Goal: Transaction & Acquisition: Purchase product/service

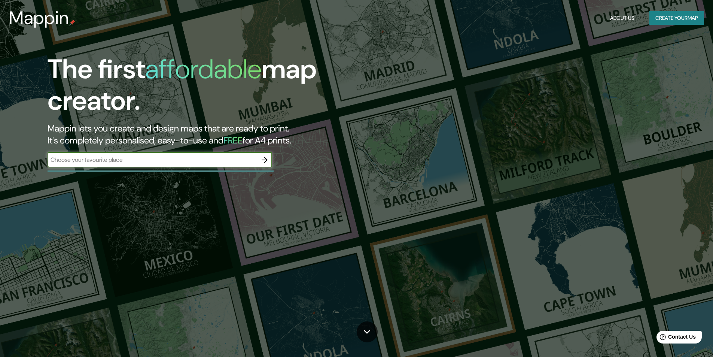
click at [267, 159] on icon "button" at bounding box center [264, 159] width 9 height 9
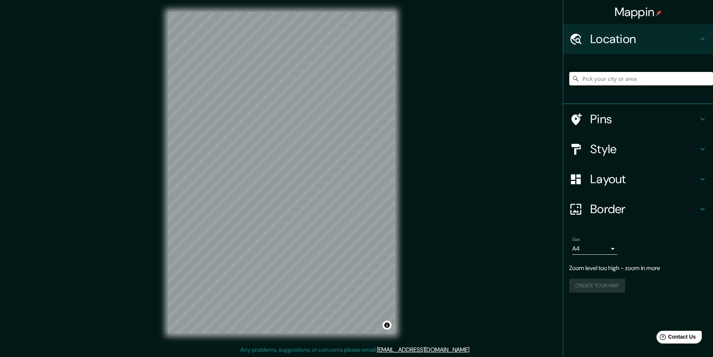
click at [670, 77] on input "Pick your city or area" at bounding box center [641, 78] width 144 height 13
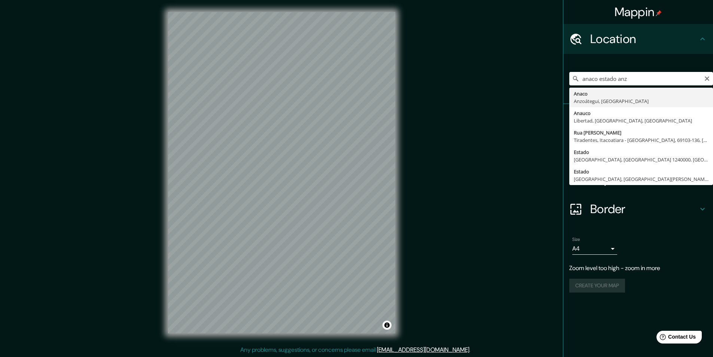
type input "Anaco, Anzoátegui, [GEOGRAPHIC_DATA]"
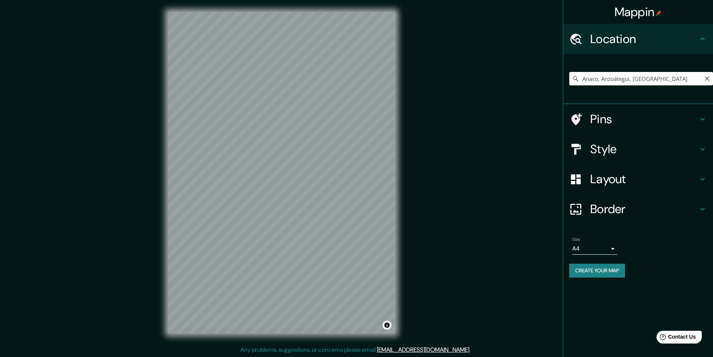
click at [671, 80] on input "Anaco, Anzoátegui, [GEOGRAPHIC_DATA]" at bounding box center [641, 78] width 144 height 13
click at [662, 80] on input "Pick your city or area" at bounding box center [641, 78] width 144 height 13
type input "Anaco, Anzoátegui, [GEOGRAPHIC_DATA]"
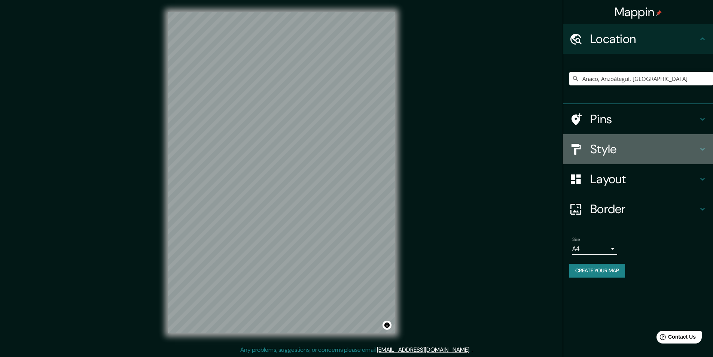
click at [648, 149] on h4 "Style" at bounding box center [644, 149] width 108 height 15
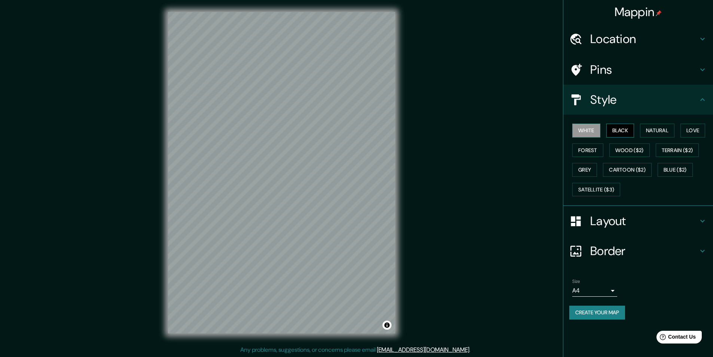
click at [629, 129] on button "Black" at bounding box center [620, 131] width 28 height 14
click at [656, 129] on button "Natural" at bounding box center [657, 131] width 34 height 14
click at [693, 130] on button "Love" at bounding box center [693, 131] width 25 height 14
click at [629, 170] on button "Cartoon ($2)" at bounding box center [627, 170] width 49 height 14
click at [581, 171] on button "Grey" at bounding box center [584, 170] width 25 height 14
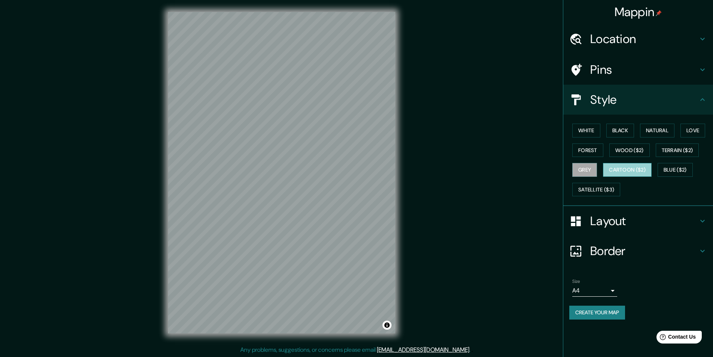
click at [625, 169] on button "Cartoon ($2)" at bounding box center [627, 170] width 49 height 14
click at [624, 150] on button "Wood ($2)" at bounding box center [629, 150] width 40 height 14
click at [636, 168] on button "Cartoon ($2)" at bounding box center [627, 170] width 49 height 14
click at [589, 169] on button "Grey" at bounding box center [584, 170] width 25 height 14
click at [588, 145] on button "Forest" at bounding box center [587, 150] width 31 height 14
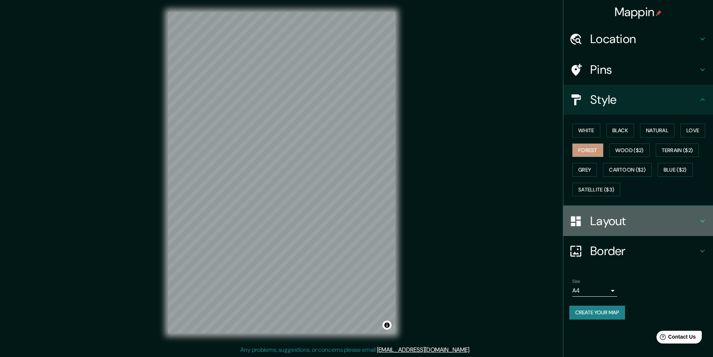
click at [629, 222] on h4 "Layout" at bounding box center [644, 220] width 108 height 15
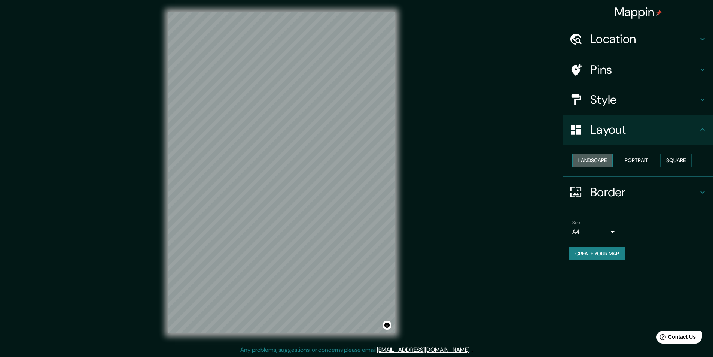
click at [601, 163] on button "Landscape" at bounding box center [592, 160] width 40 height 14
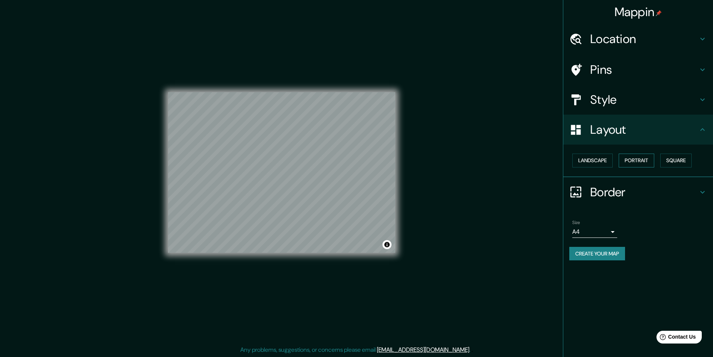
click at [635, 162] on button "Portrait" at bounding box center [637, 160] width 36 height 14
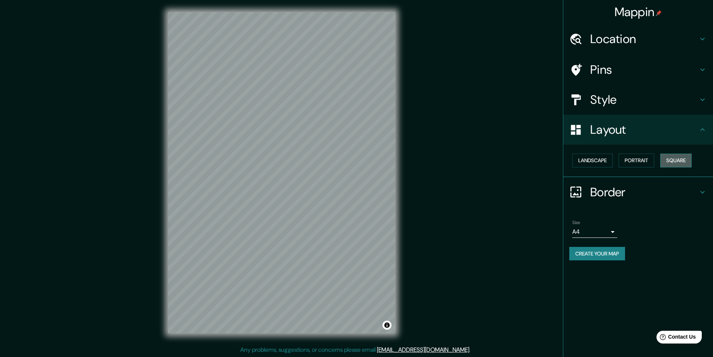
click at [679, 161] on button "Square" at bounding box center [675, 160] width 31 height 14
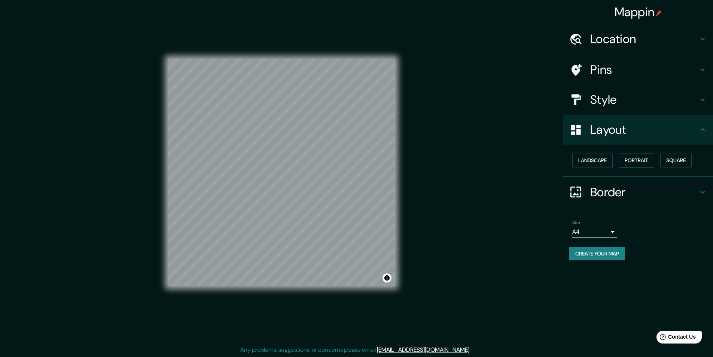
click at [652, 162] on button "Portrait" at bounding box center [637, 160] width 36 height 14
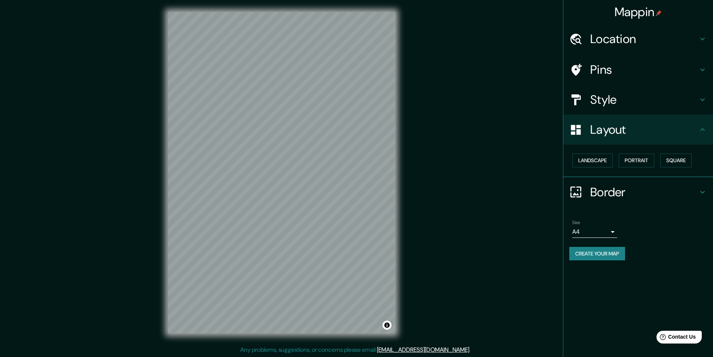
click at [635, 97] on h4 "Style" at bounding box center [644, 99] width 108 height 15
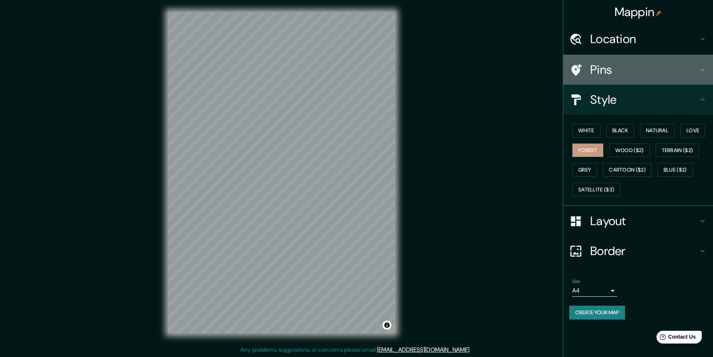
click at [627, 76] on h4 "Pins" at bounding box center [644, 69] width 108 height 15
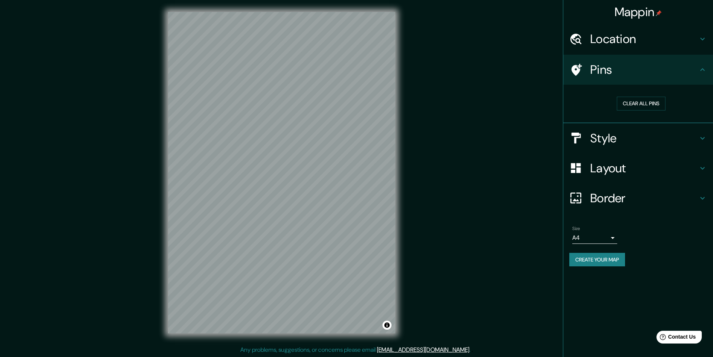
click at [616, 136] on h4 "Style" at bounding box center [644, 138] width 108 height 15
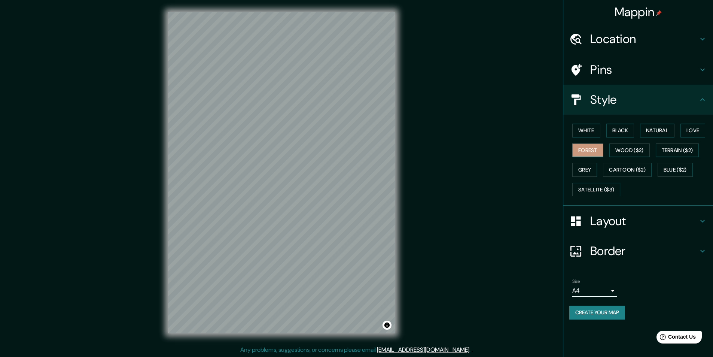
click at [599, 150] on button "Forest" at bounding box center [587, 150] width 31 height 14
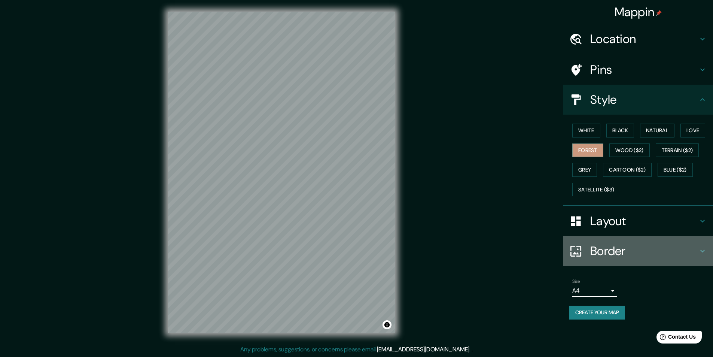
click at [669, 250] on h4 "Border" at bounding box center [644, 250] width 108 height 15
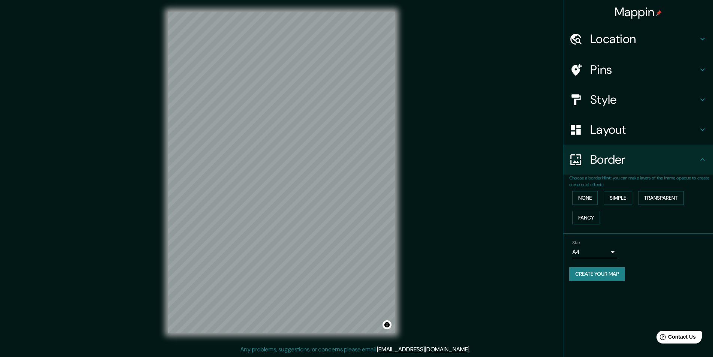
click at [686, 166] on h4 "Border" at bounding box center [644, 159] width 108 height 15
click at [618, 101] on h4 "Style" at bounding box center [644, 99] width 108 height 15
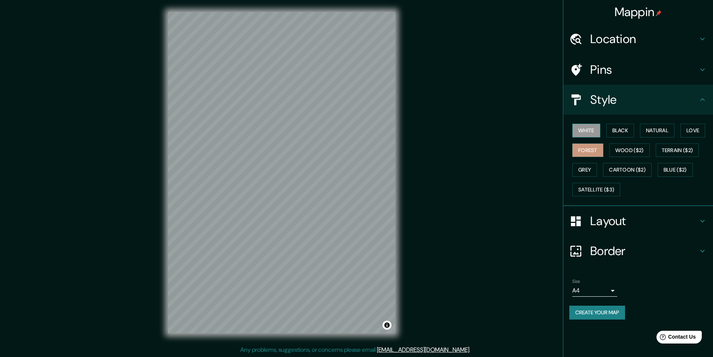
click at [595, 130] on button "White" at bounding box center [586, 131] width 28 height 14
click at [617, 131] on button "Black" at bounding box center [620, 131] width 28 height 14
drag, startPoint x: 591, startPoint y: 130, endPoint x: 627, endPoint y: 128, distance: 36.7
click at [591, 130] on button "White" at bounding box center [586, 131] width 28 height 14
click at [632, 130] on button "Black" at bounding box center [620, 131] width 28 height 14
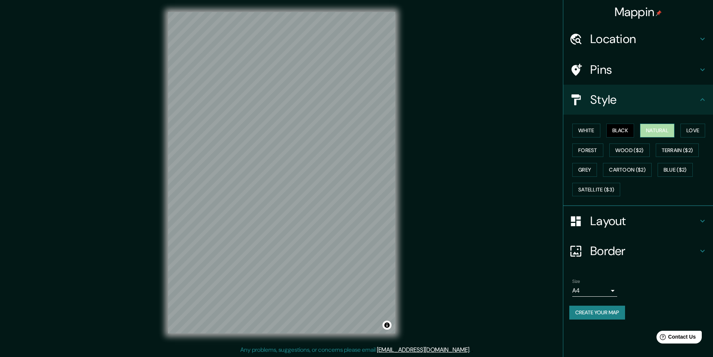
click at [657, 131] on button "Natural" at bounding box center [657, 131] width 34 height 14
click at [612, 314] on button "Create your map" at bounding box center [597, 312] width 56 height 14
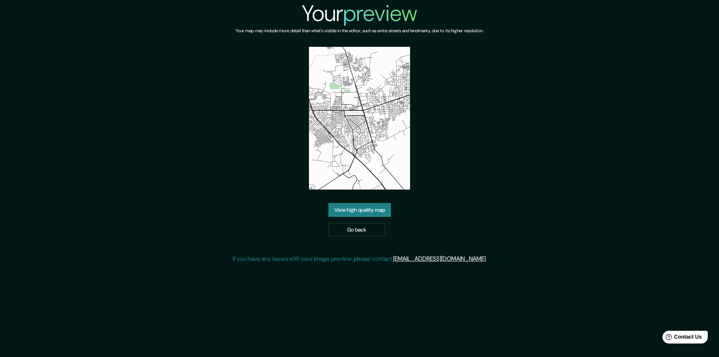
click at [380, 107] on img at bounding box center [359, 118] width 101 height 143
click at [372, 210] on link "View high quality map" at bounding box center [359, 210] width 63 height 14
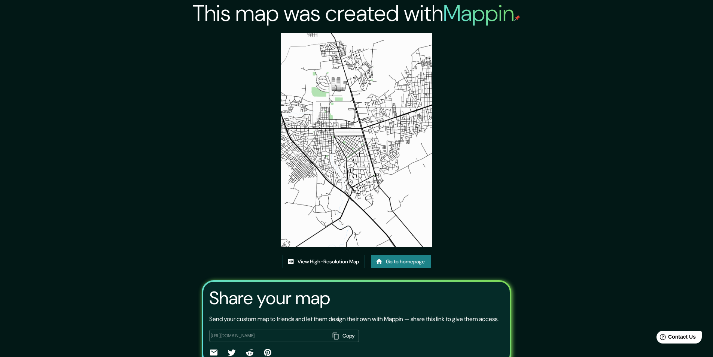
click at [328, 142] on img at bounding box center [356, 140] width 151 height 214
click at [399, 259] on link "Go to homepage" at bounding box center [401, 262] width 60 height 14
click at [326, 261] on link "View High-Resolution Map" at bounding box center [324, 262] width 82 height 14
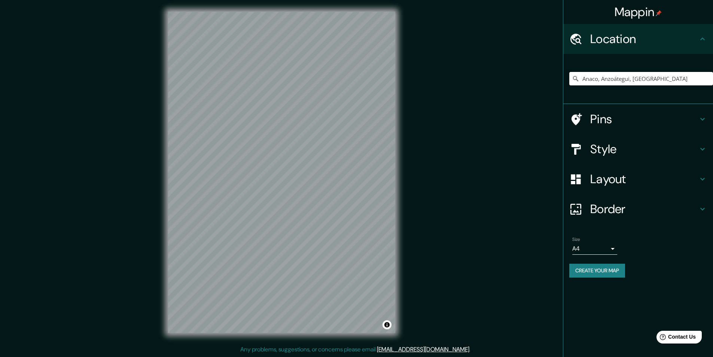
drag, startPoint x: 595, startPoint y: 79, endPoint x: 636, endPoint y: 80, distance: 41.2
click at [596, 79] on input "Anaco, Anzoátegui, [GEOGRAPHIC_DATA]" at bounding box center [641, 78] width 144 height 13
click at [670, 80] on input "Anaco, Anzoátegui, Venezuela" at bounding box center [641, 78] width 144 height 13
click at [502, 200] on div "Mappin Location Anaco, Anzoátegui, Venezuela Pins Style Layout Border Choose a …" at bounding box center [356, 178] width 713 height 357
click at [663, 80] on input "Anaco, Anzoátegui, Venezuela" at bounding box center [641, 78] width 144 height 13
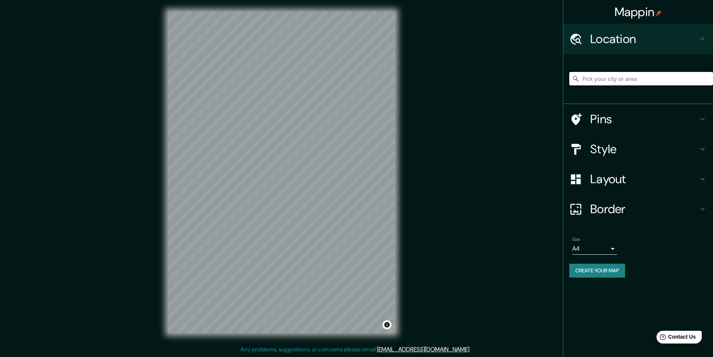
click at [640, 79] on input "Pick your city or area" at bounding box center [641, 78] width 144 height 13
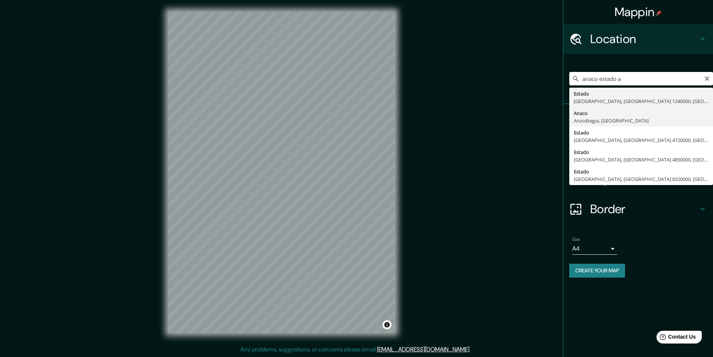
type input "Anaco, Anzoátegui, [GEOGRAPHIC_DATA]"
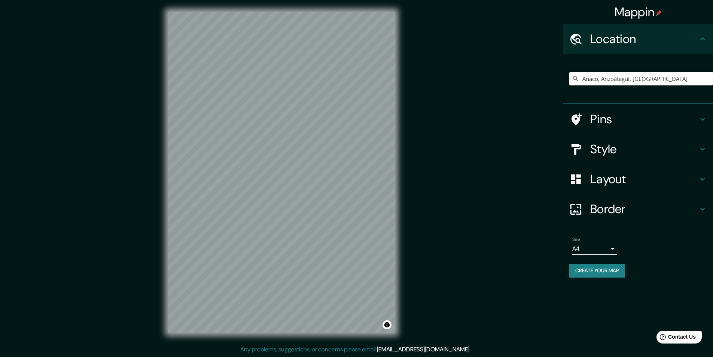
click at [627, 145] on h4 "Style" at bounding box center [644, 149] width 108 height 15
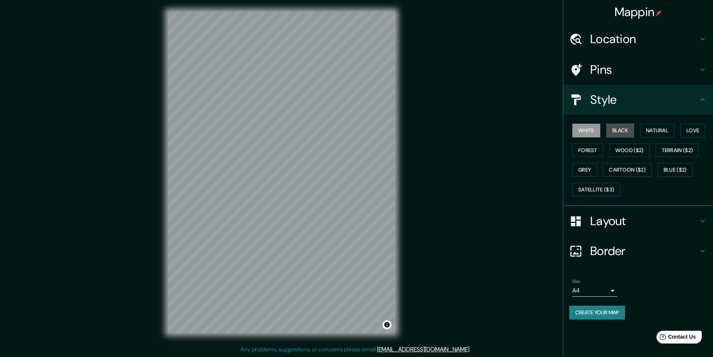
click at [626, 127] on button "Black" at bounding box center [620, 131] width 28 height 14
click at [610, 312] on button "Create your map" at bounding box center [597, 312] width 56 height 14
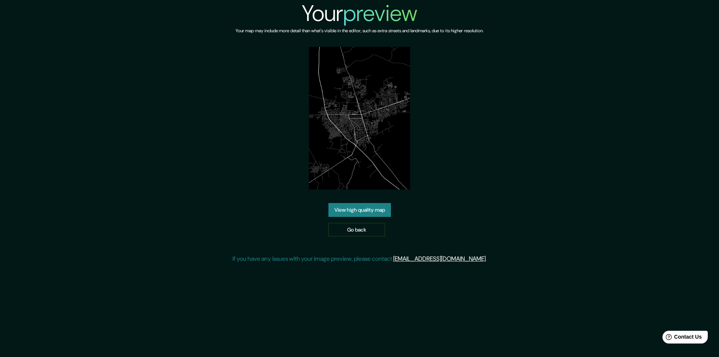
click at [392, 129] on img at bounding box center [359, 118] width 101 height 143
click at [368, 209] on link "View high quality map" at bounding box center [359, 210] width 63 height 14
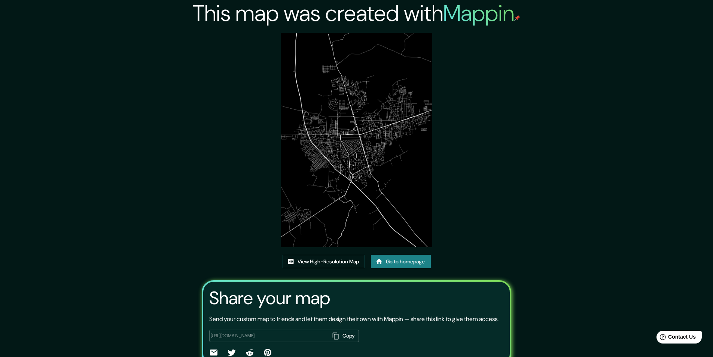
click at [381, 135] on img at bounding box center [356, 140] width 151 height 214
click at [355, 164] on img at bounding box center [356, 140] width 151 height 214
click at [353, 174] on img at bounding box center [356, 140] width 151 height 214
click at [333, 265] on link "View High-Resolution Map" at bounding box center [324, 262] width 82 height 14
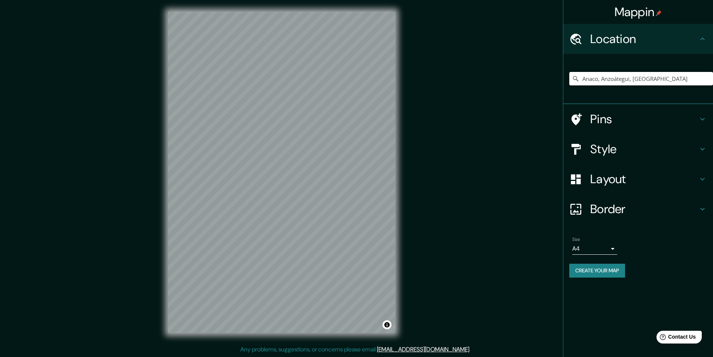
click at [648, 73] on input "Anaco, Anzoátegui, [GEOGRAPHIC_DATA]" at bounding box center [641, 78] width 144 height 13
click at [663, 76] on input "Anaco, Anzoátegui, [GEOGRAPHIC_DATA]" at bounding box center [641, 78] width 144 height 13
drag, startPoint x: 663, startPoint y: 76, endPoint x: 557, endPoint y: 80, distance: 106.0
click at [557, 80] on div "Mappin Location [GEOGRAPHIC_DATA], [GEOGRAPHIC_DATA], [GEOGRAPHIC_DATA] Pins St…" at bounding box center [356, 178] width 713 height 357
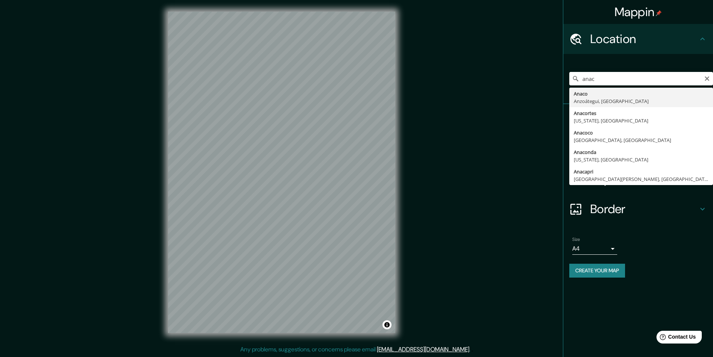
type input "Anaco, Anzoátegui, [GEOGRAPHIC_DATA]"
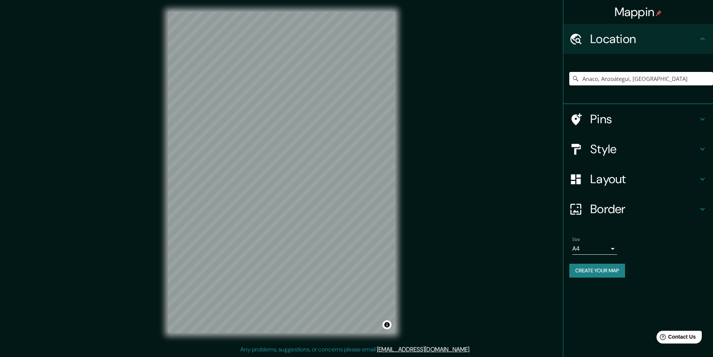
click at [463, 136] on div "Mappin Location [GEOGRAPHIC_DATA], [GEOGRAPHIC_DATA], [GEOGRAPHIC_DATA] Pins St…" at bounding box center [356, 178] width 713 height 357
click at [627, 148] on h4 "Style" at bounding box center [644, 149] width 108 height 15
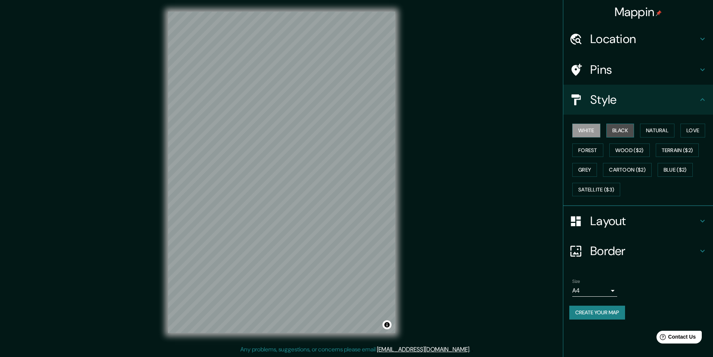
click at [626, 131] on button "Black" at bounding box center [620, 131] width 28 height 14
click at [609, 315] on button "Create your map" at bounding box center [597, 312] width 56 height 14
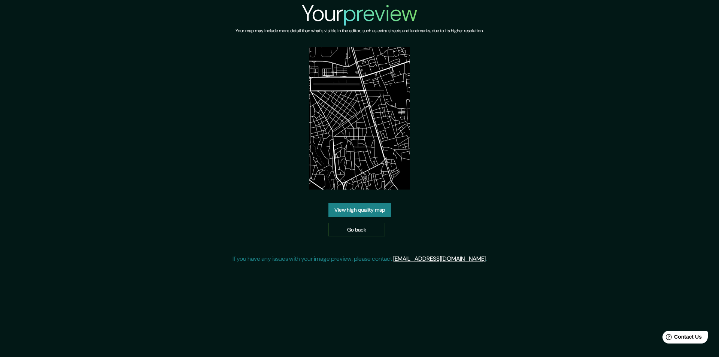
click at [361, 133] on img at bounding box center [359, 118] width 101 height 143
click at [361, 212] on link "View high quality map" at bounding box center [359, 210] width 63 height 14
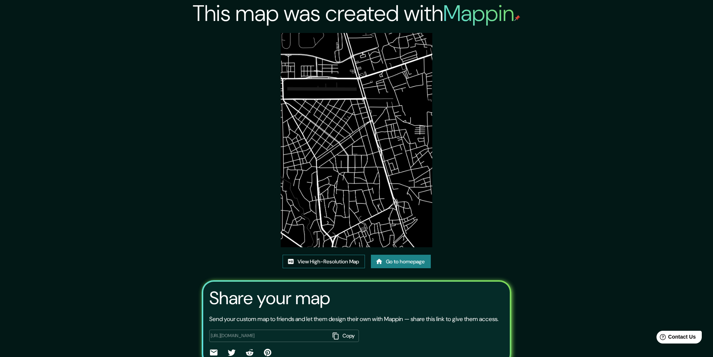
click at [346, 258] on link "View High-Resolution Map" at bounding box center [324, 262] width 82 height 14
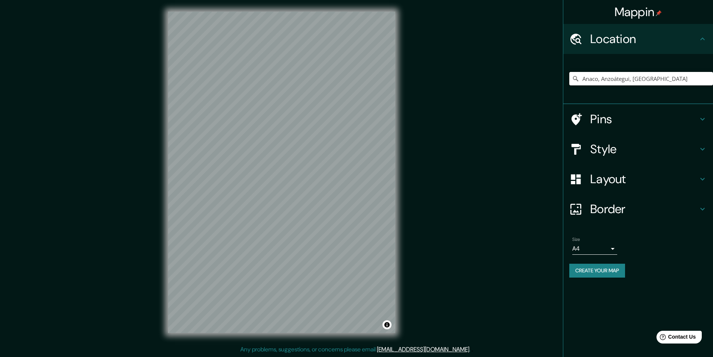
click at [635, 81] on input "Anaco, Anzoátegui, Venezuela" at bounding box center [641, 78] width 144 height 13
drag, startPoint x: 663, startPoint y: 79, endPoint x: 491, endPoint y: 104, distance: 173.3
click at [492, 104] on div "Mappin Location Anaco, Anzoátegui, Venezuela Pins Style Layout Border Choose a …" at bounding box center [356, 178] width 713 height 357
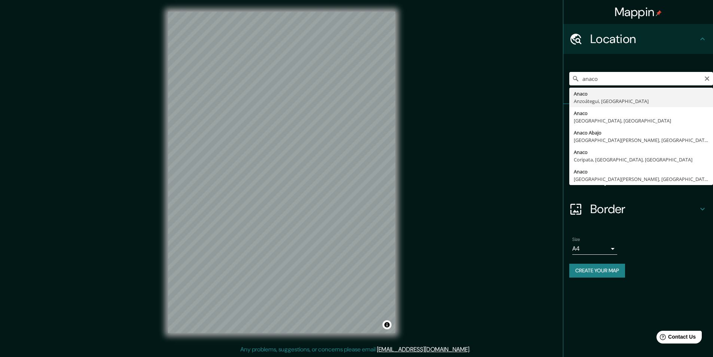
type input "Anaco, Anzoátegui, Venezuela"
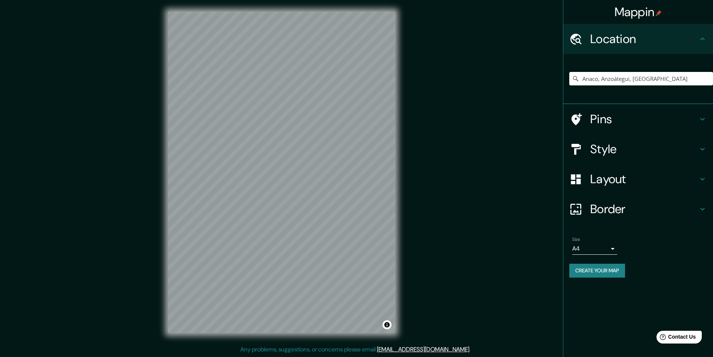
click at [618, 156] on h4 "Style" at bounding box center [644, 149] width 108 height 15
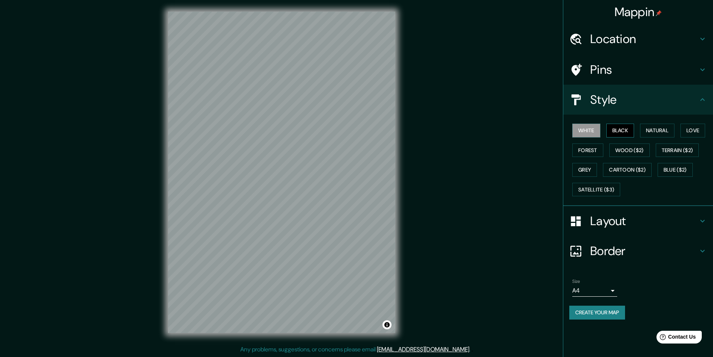
click at [624, 125] on button "Black" at bounding box center [620, 131] width 28 height 14
click at [608, 315] on button "Create your map" at bounding box center [597, 312] width 56 height 14
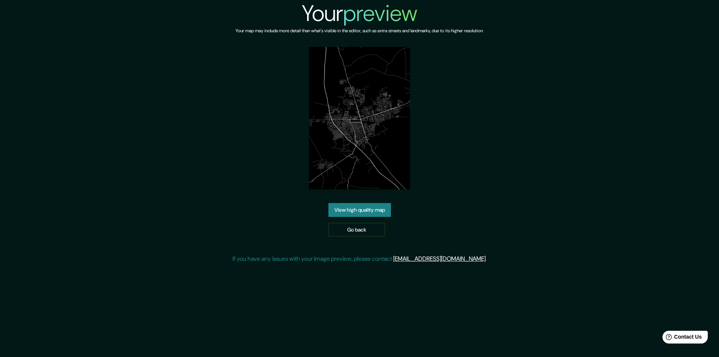
click at [344, 118] on img at bounding box center [359, 118] width 101 height 143
click at [375, 210] on link "View high quality map" at bounding box center [359, 210] width 63 height 14
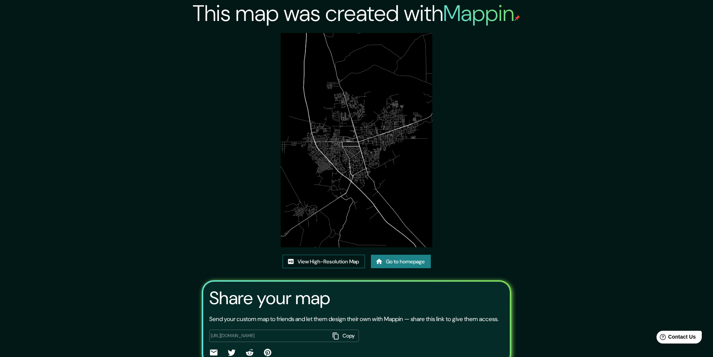
click at [332, 262] on link "View High-Resolution Map" at bounding box center [324, 262] width 82 height 14
click at [316, 263] on link "View High-Resolution Map" at bounding box center [324, 262] width 82 height 14
